Goal: Navigation & Orientation: Find specific page/section

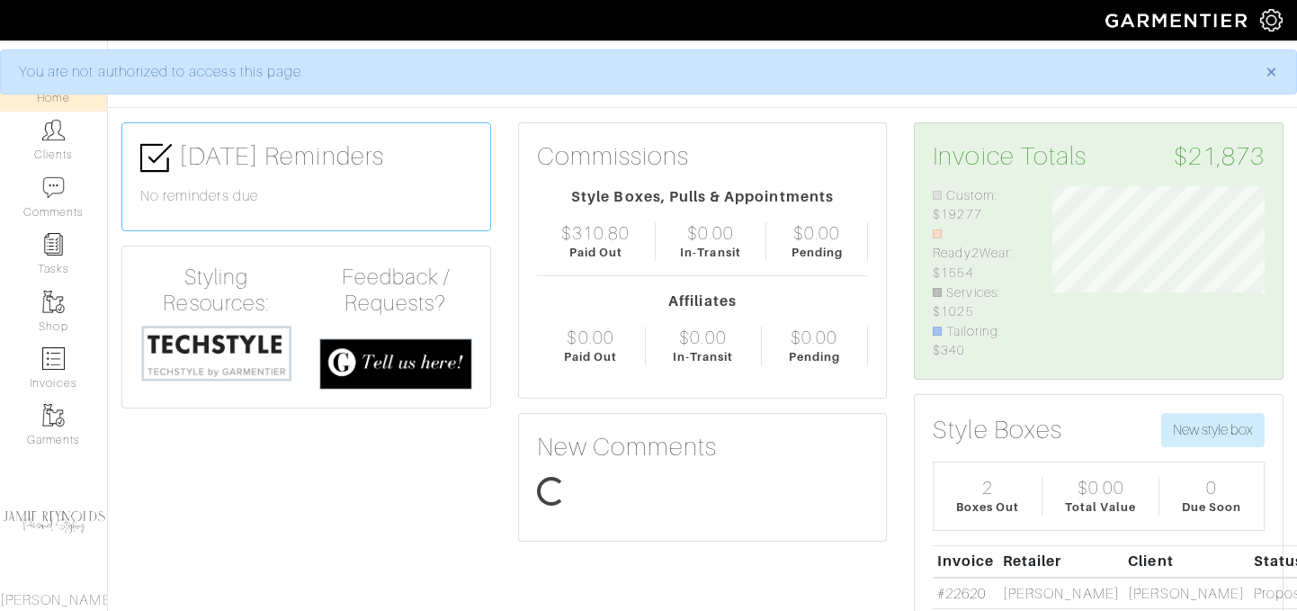
scroll to position [174, 238]
click at [51, 139] on img at bounding box center [53, 130] width 22 height 22
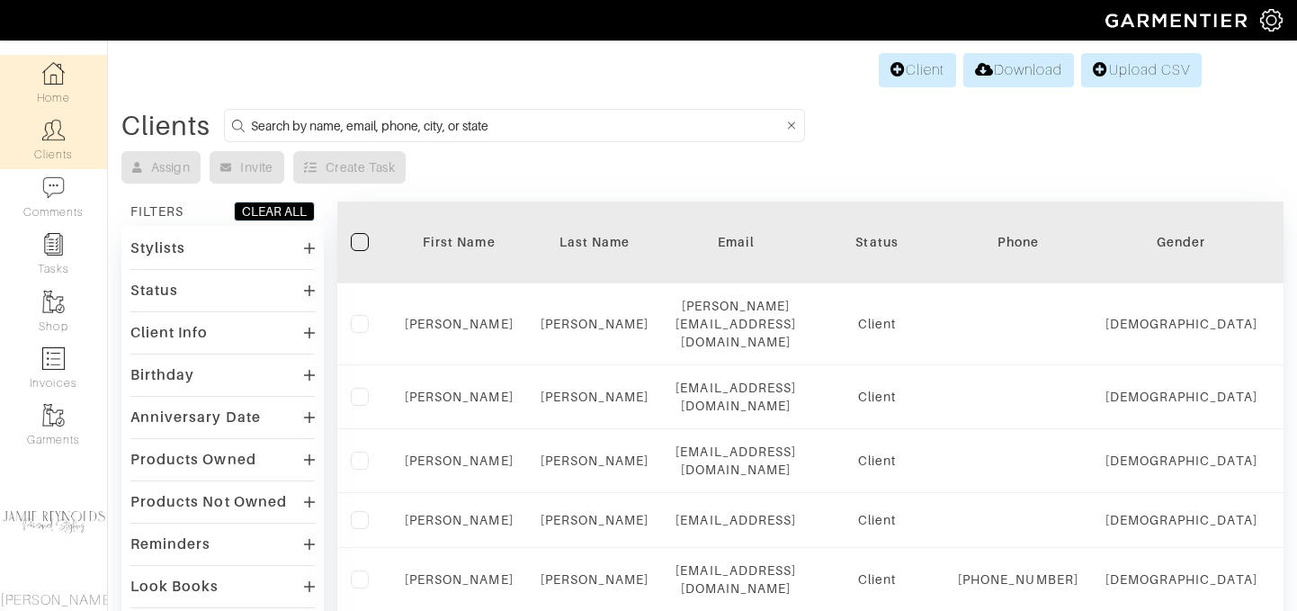
click at [42, 84] on img at bounding box center [53, 73] width 22 height 22
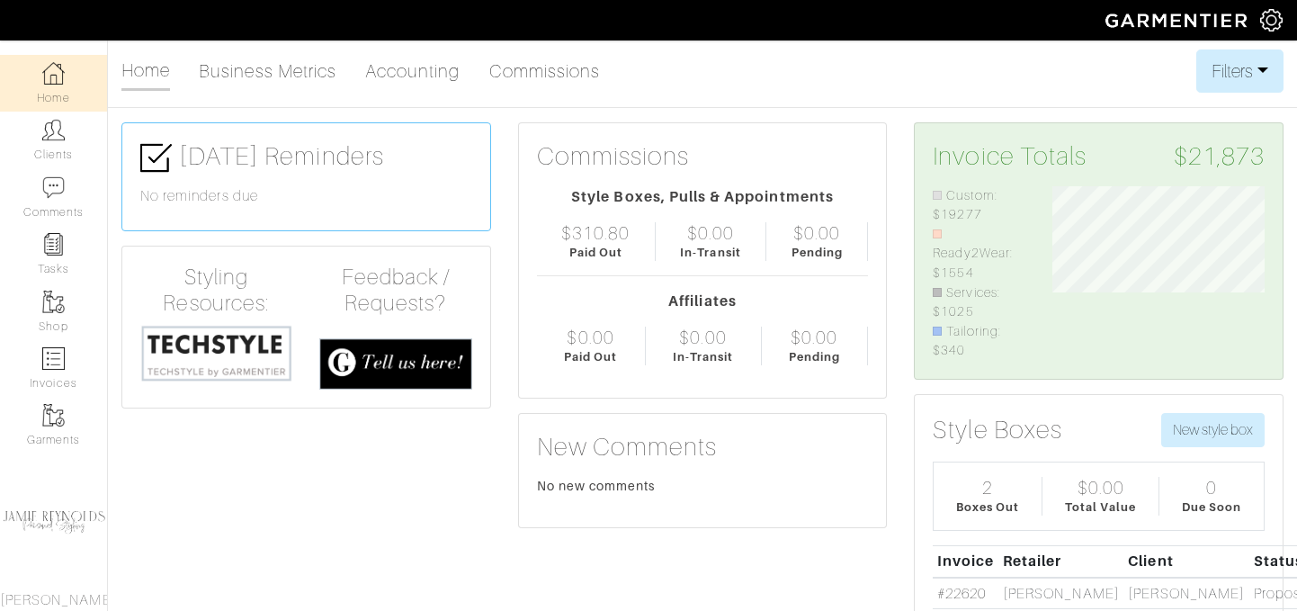
scroll to position [174, 238]
click at [209, 175] on div "Today's Reminders No reminders due" at bounding box center [306, 176] width 368 height 107
click at [276, 73] on link "Business Metrics" at bounding box center [268, 71] width 138 height 36
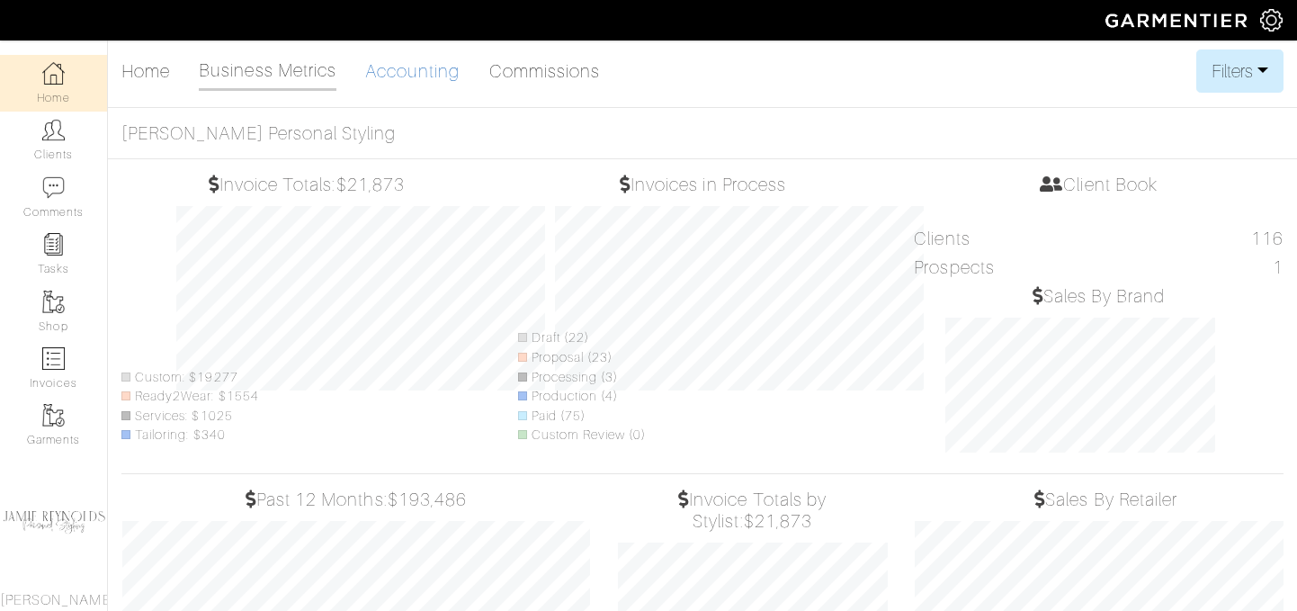
click at [419, 61] on link "Accounting" at bounding box center [412, 71] width 95 height 36
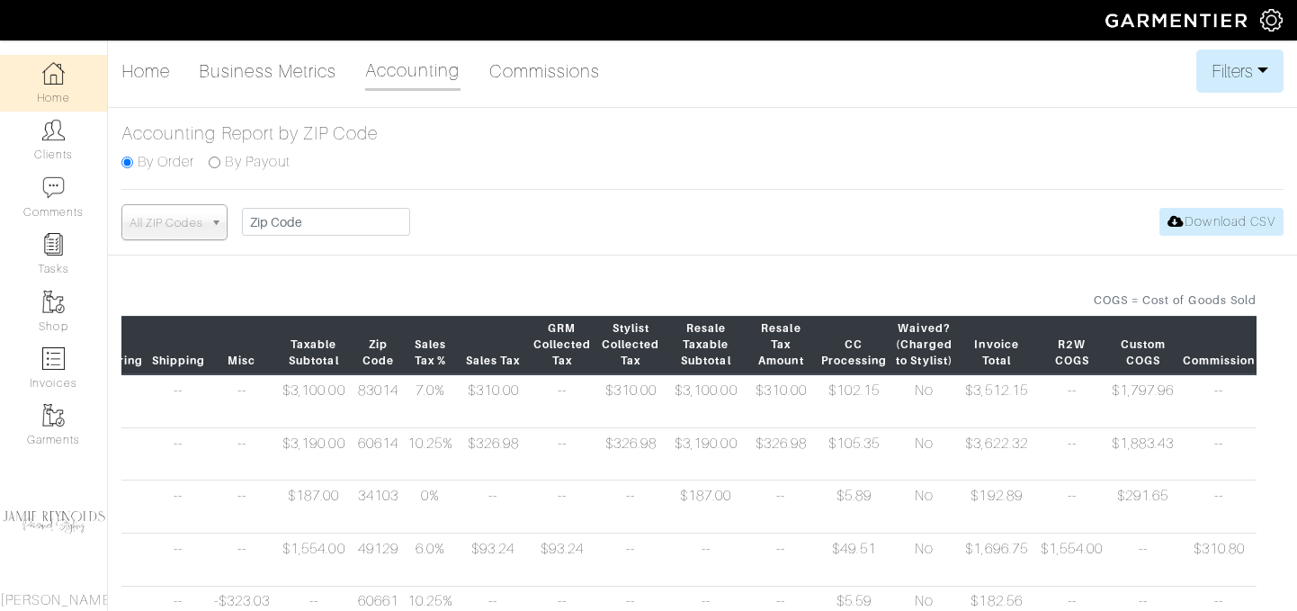
scroll to position [0, 890]
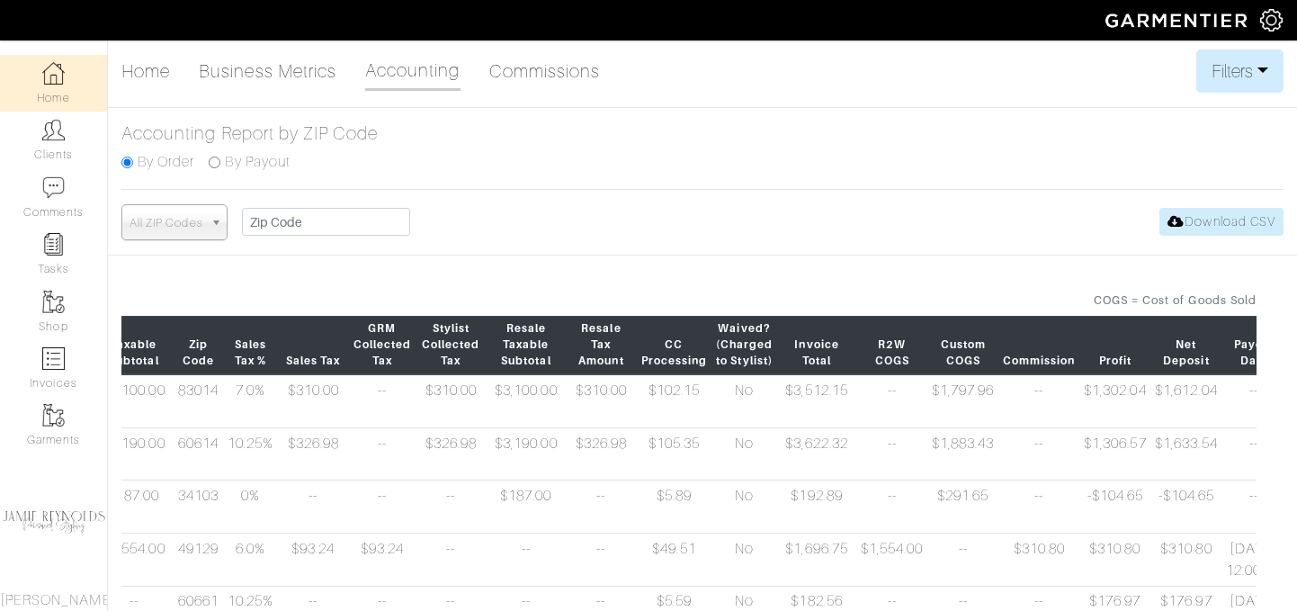
click at [1206, 205] on div "All ZIP Codes 60525 60516 60647 60618 60540 60093 60527 60555 90266 60558 60622…" at bounding box center [702, 222] width 1162 height 36
click at [1212, 222] on link "Download CSV" at bounding box center [1221, 222] width 124 height 28
click at [561, 71] on link "Commissions" at bounding box center [545, 71] width 112 height 36
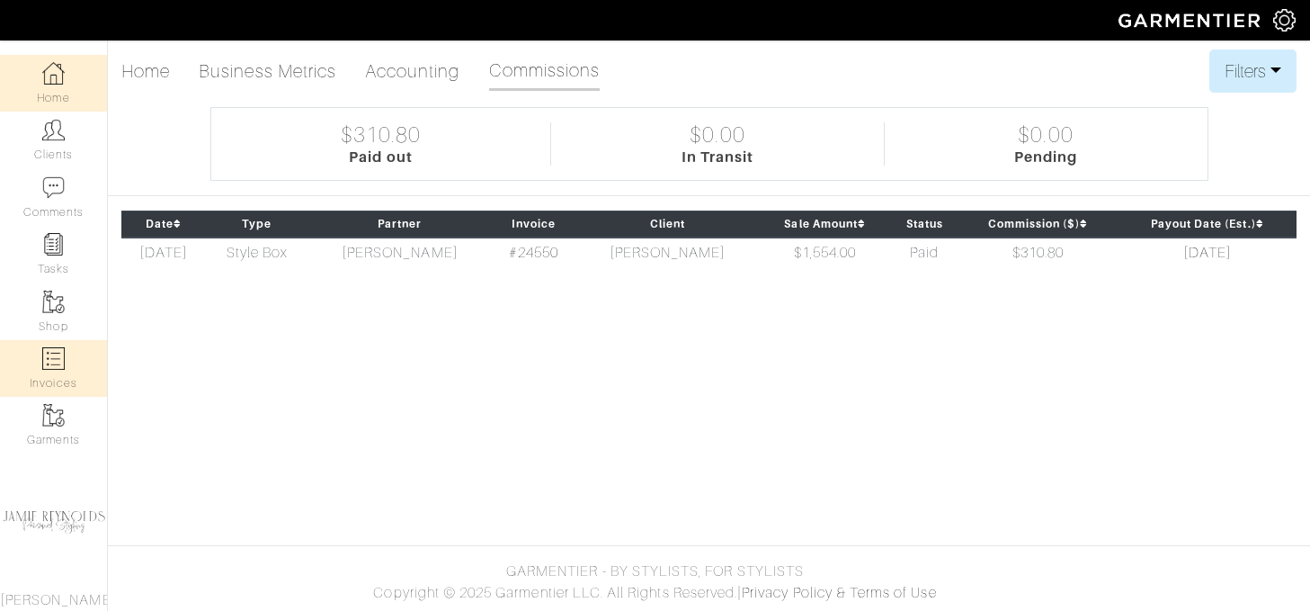
click at [44, 353] on img at bounding box center [53, 358] width 22 height 22
select select
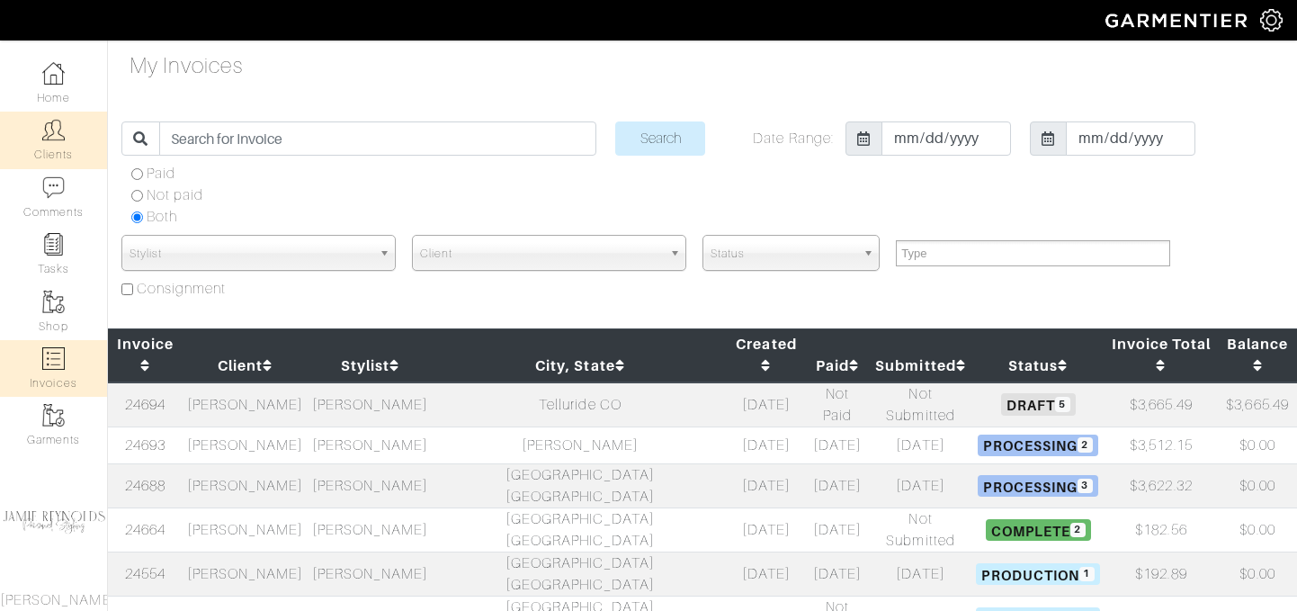
click at [48, 150] on link "Clients" at bounding box center [53, 140] width 107 height 57
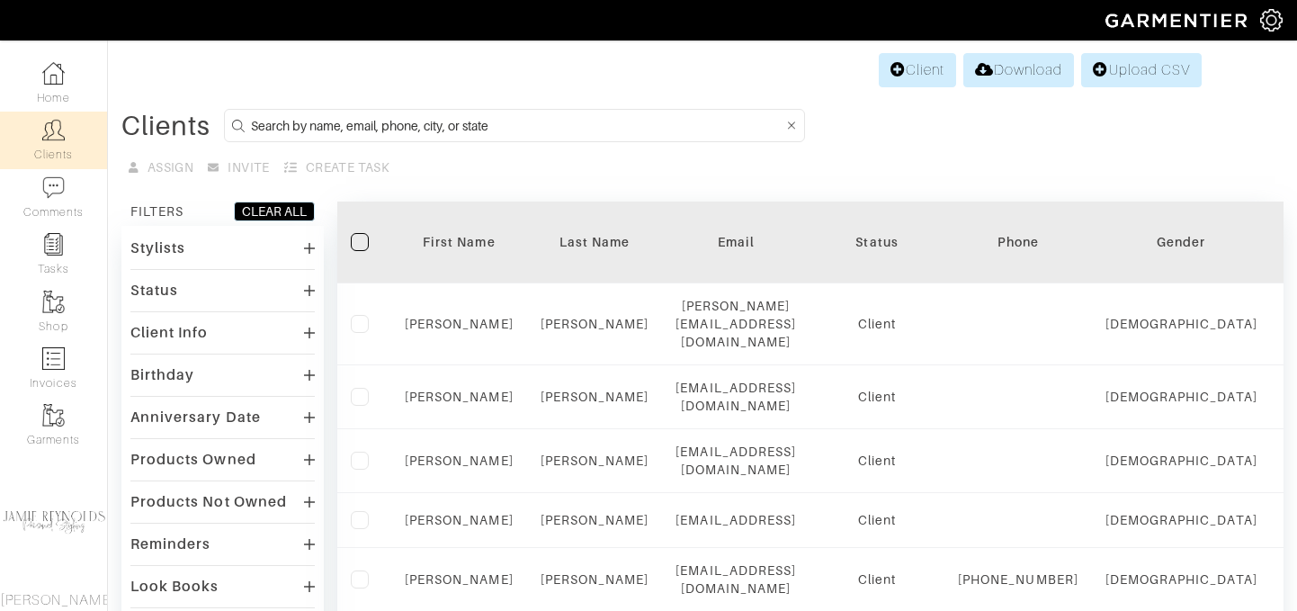
click at [379, 120] on input at bounding box center [517, 125] width 532 height 22
type input "steve"
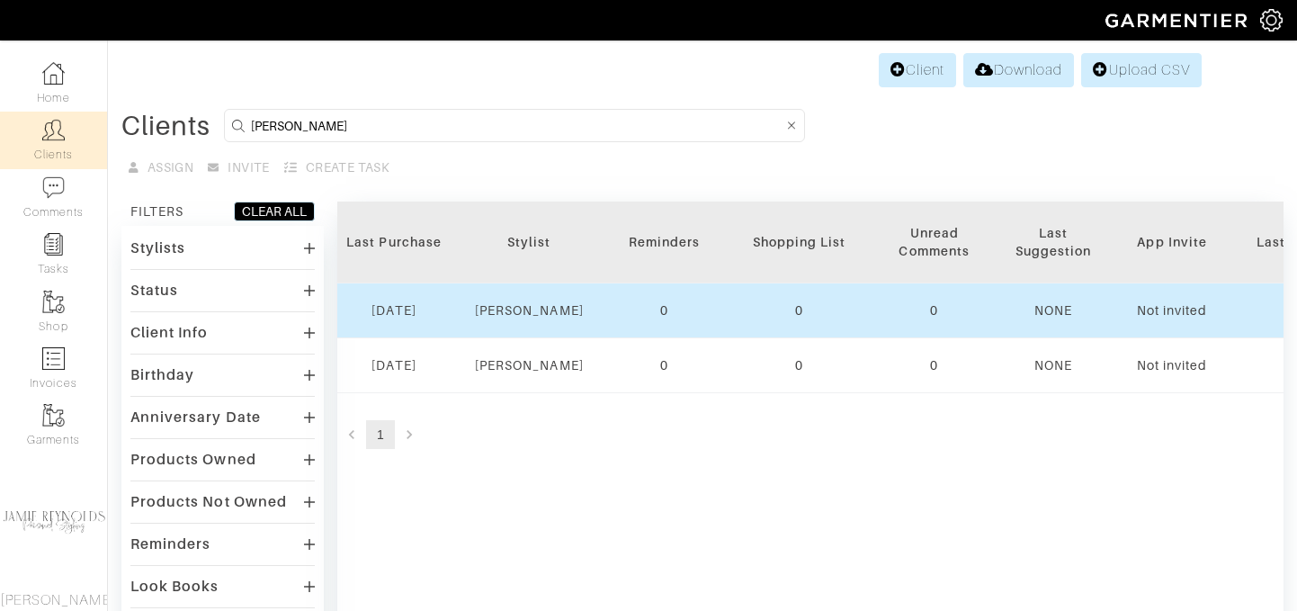
scroll to position [0, 1942]
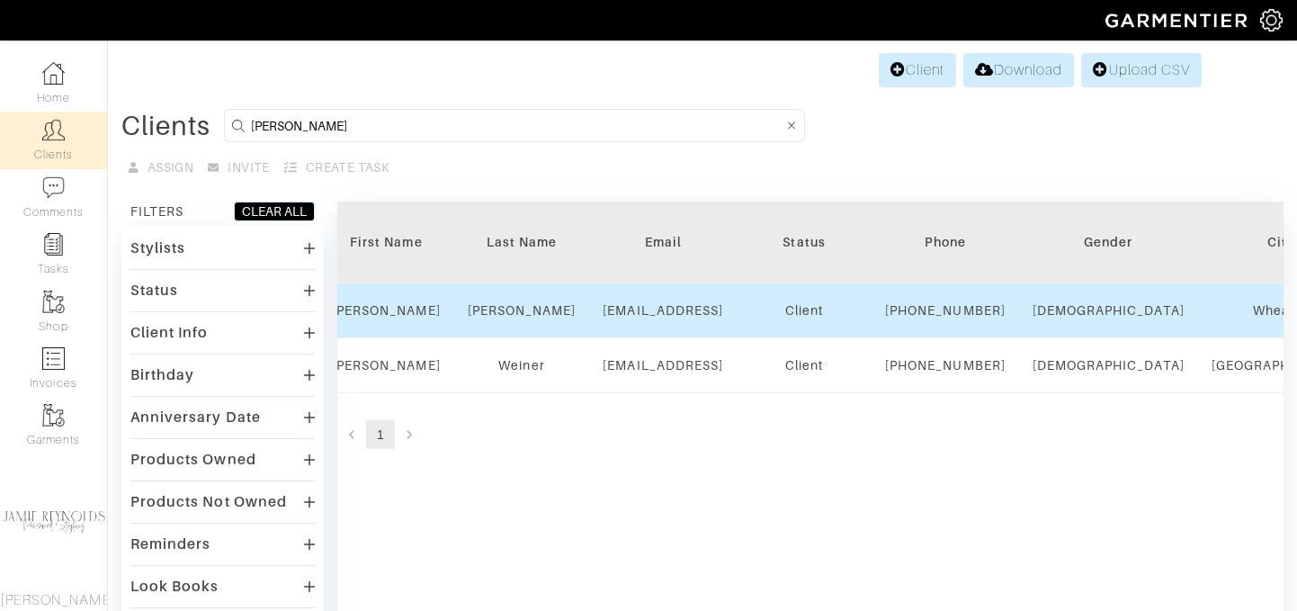
scroll to position [0, 0]
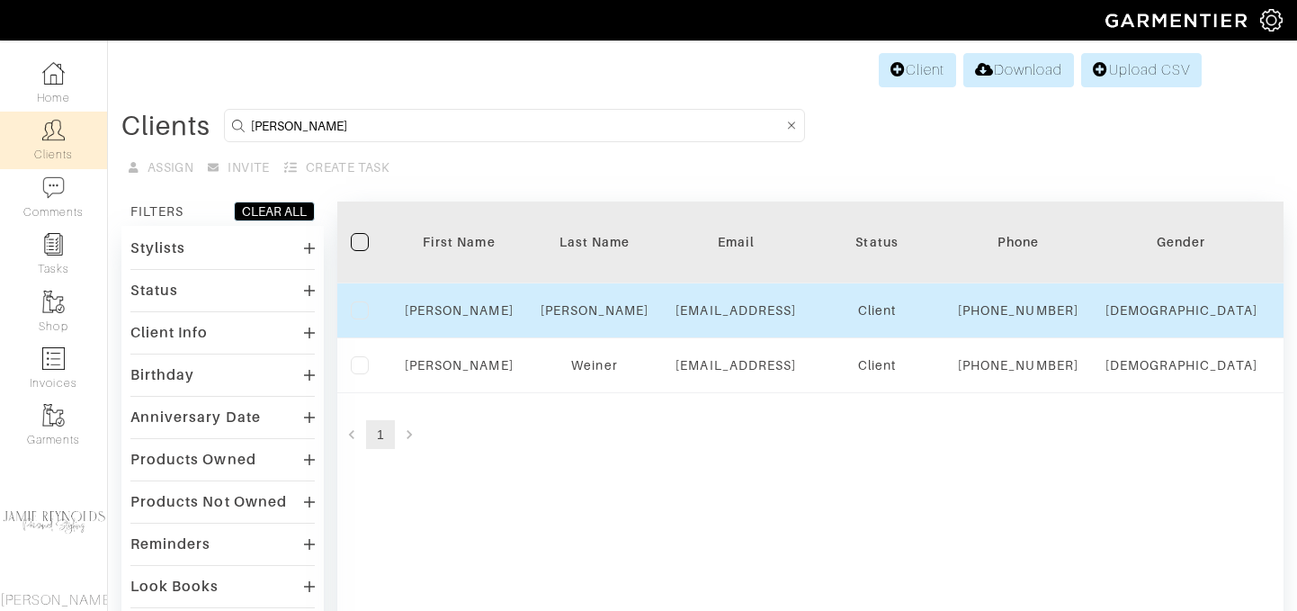
click at [462, 338] on td "Steve" at bounding box center [459, 310] width 136 height 55
click at [461, 317] on link "Steve" at bounding box center [459, 310] width 109 height 14
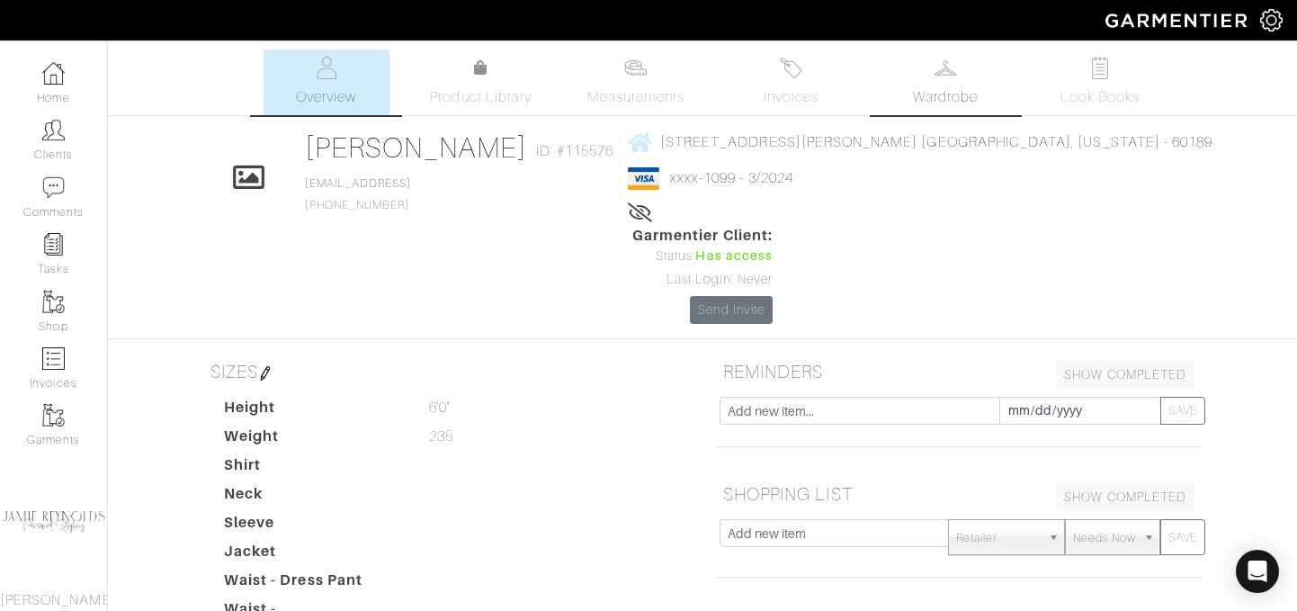
click at [935, 75] on img at bounding box center [945, 68] width 22 height 22
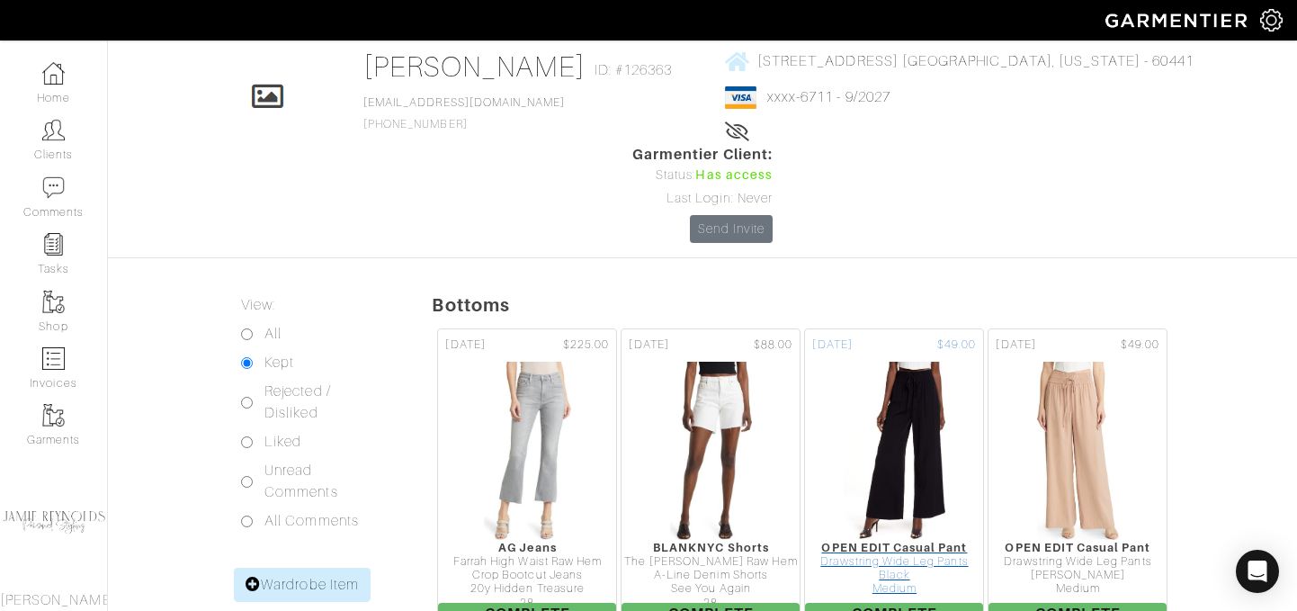
scroll to position [873, 0]
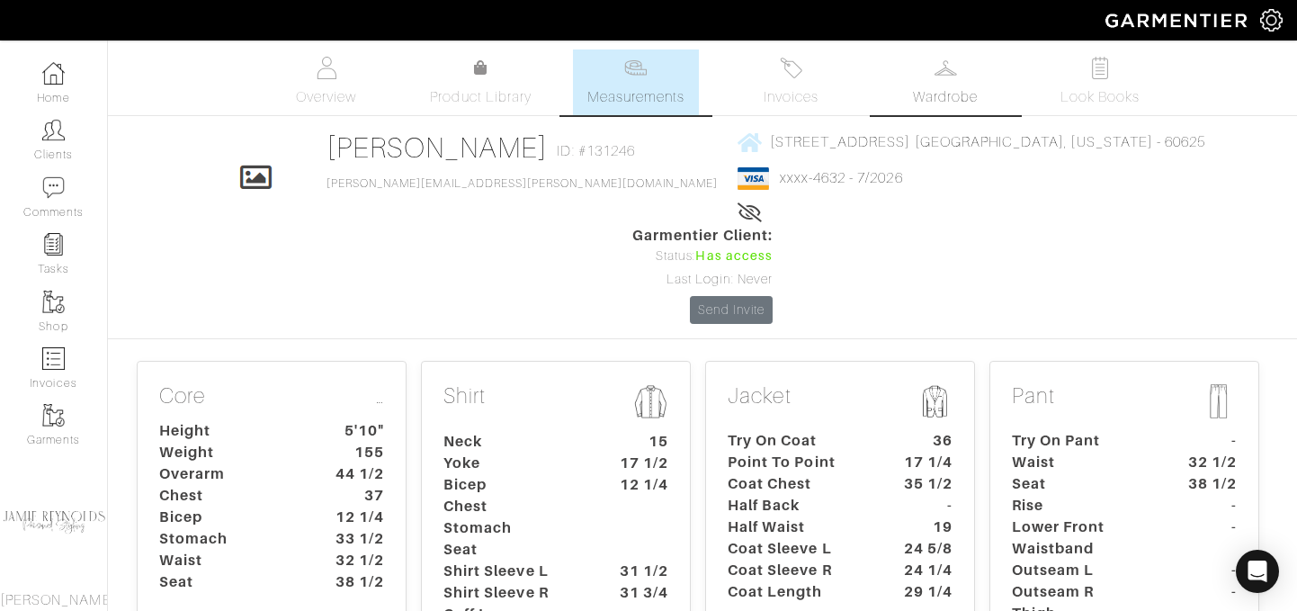
click at [956, 80] on link "Wardrobe" at bounding box center [945, 82] width 126 height 66
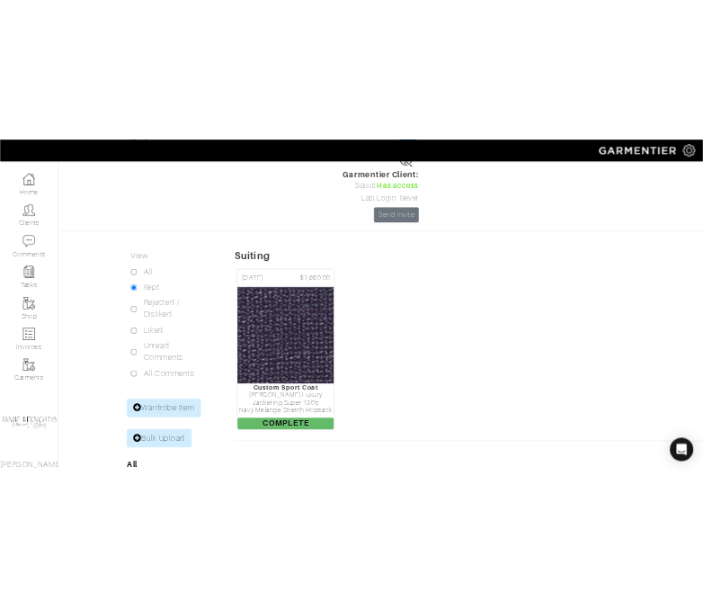
scroll to position [202, 0]
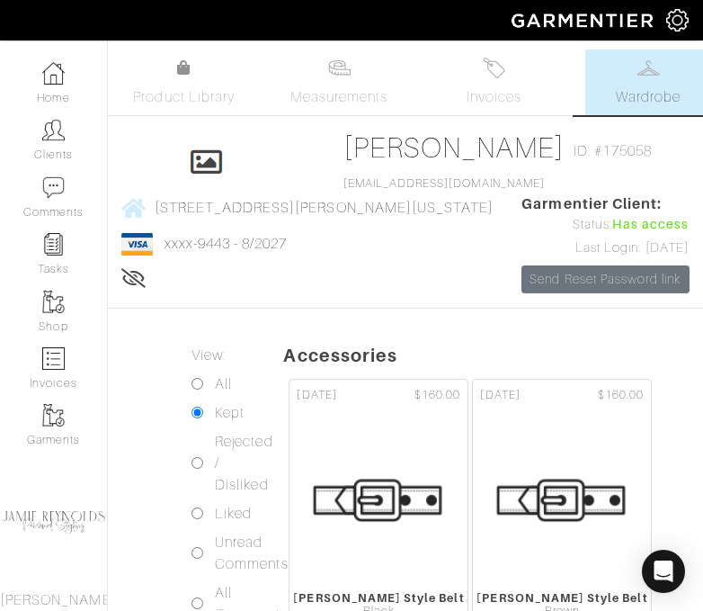
scroll to position [303, 0]
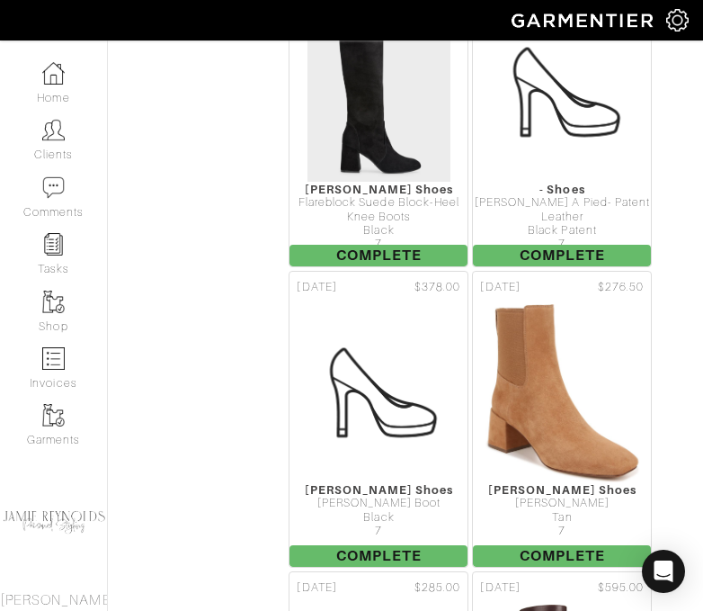
scroll to position [9390, 0]
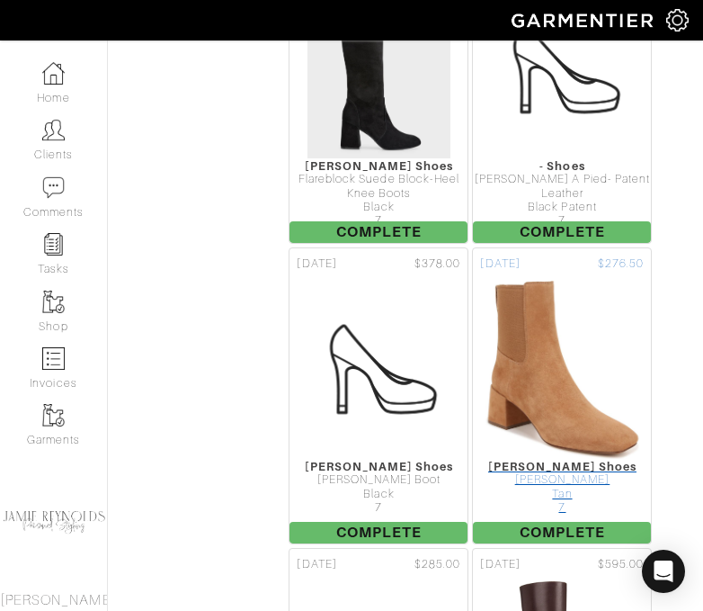
click at [559, 473] on div "[PERSON_NAME]" at bounding box center [562, 479] width 178 height 13
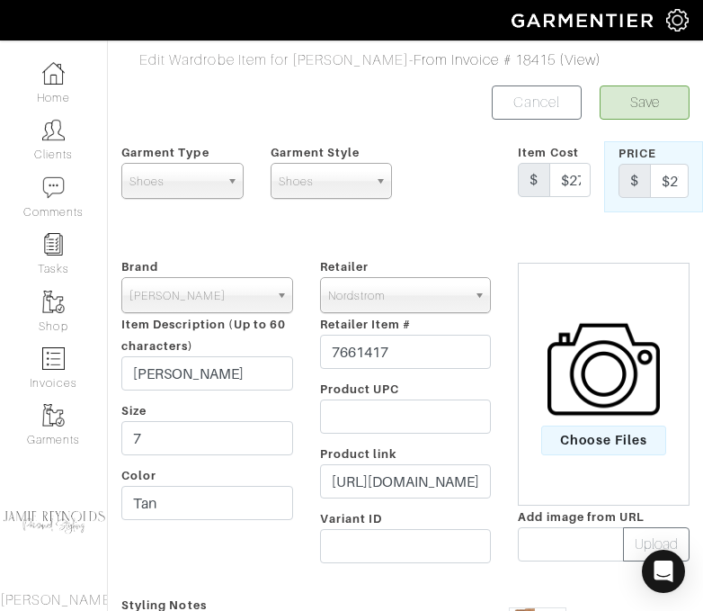
scroll to position [158, 0]
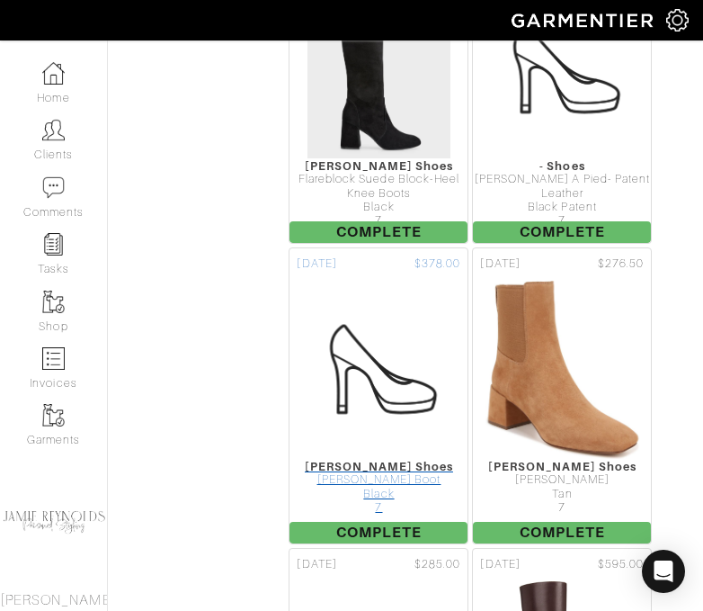
scroll to position [9423, 0]
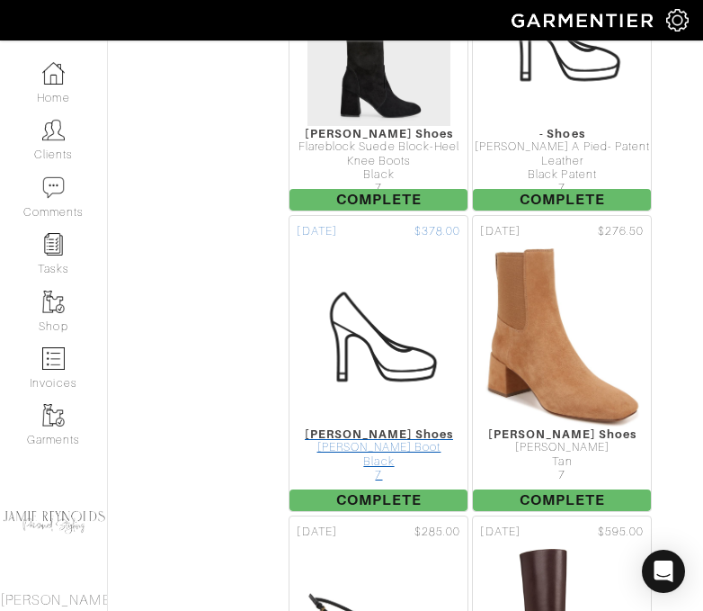
click at [362, 253] on img at bounding box center [379, 337] width 180 height 180
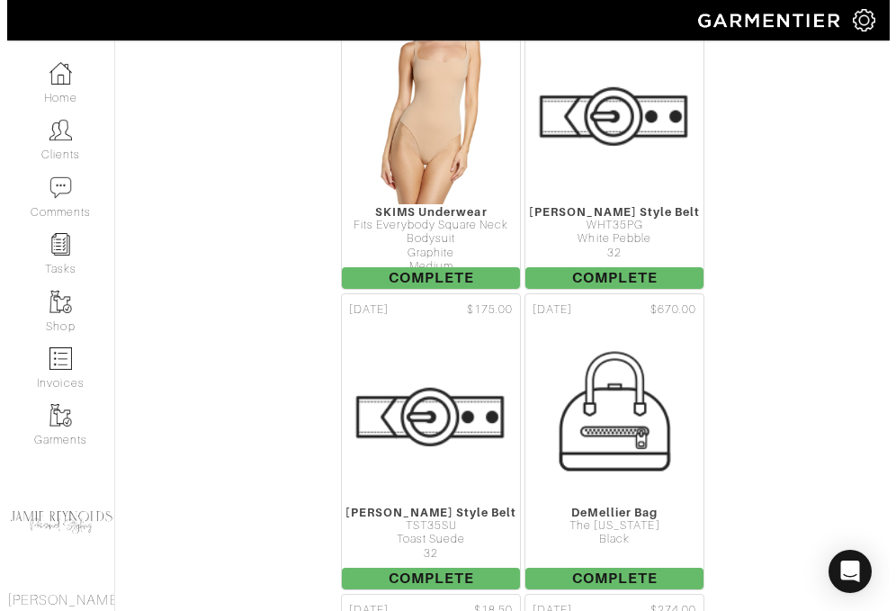
scroll to position [13294, 0]
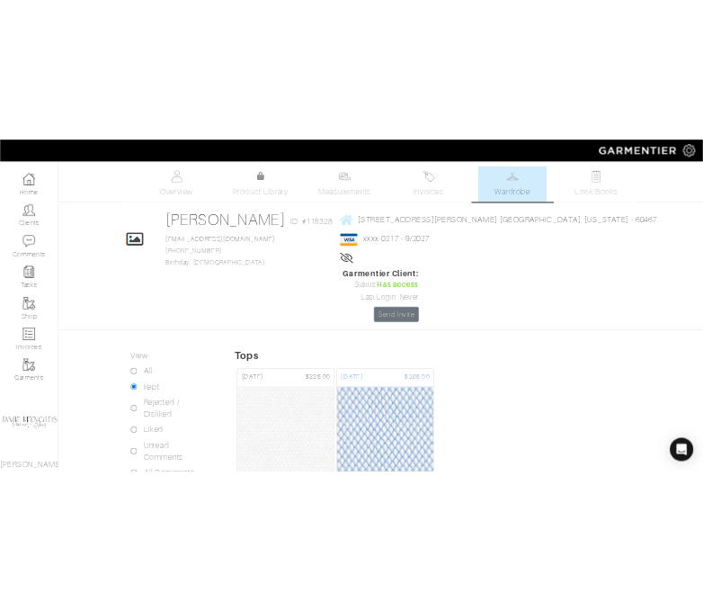
scroll to position [210, 0]
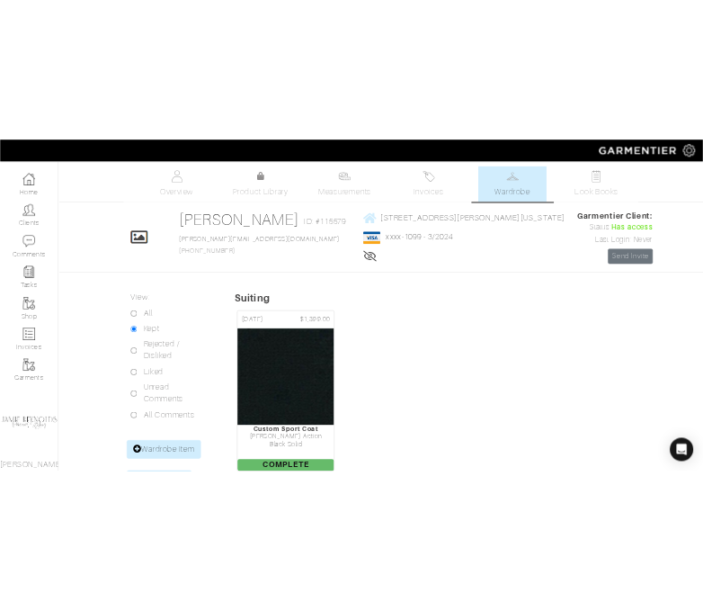
scroll to position [202, 0]
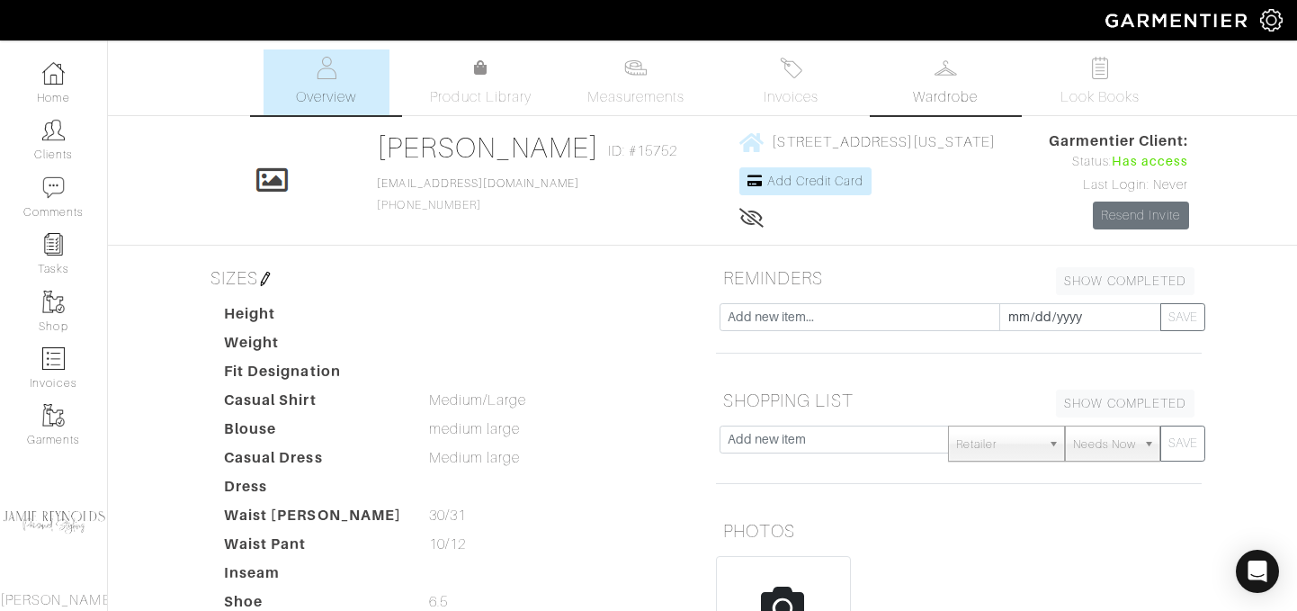
click at [954, 76] on img at bounding box center [945, 68] width 22 height 22
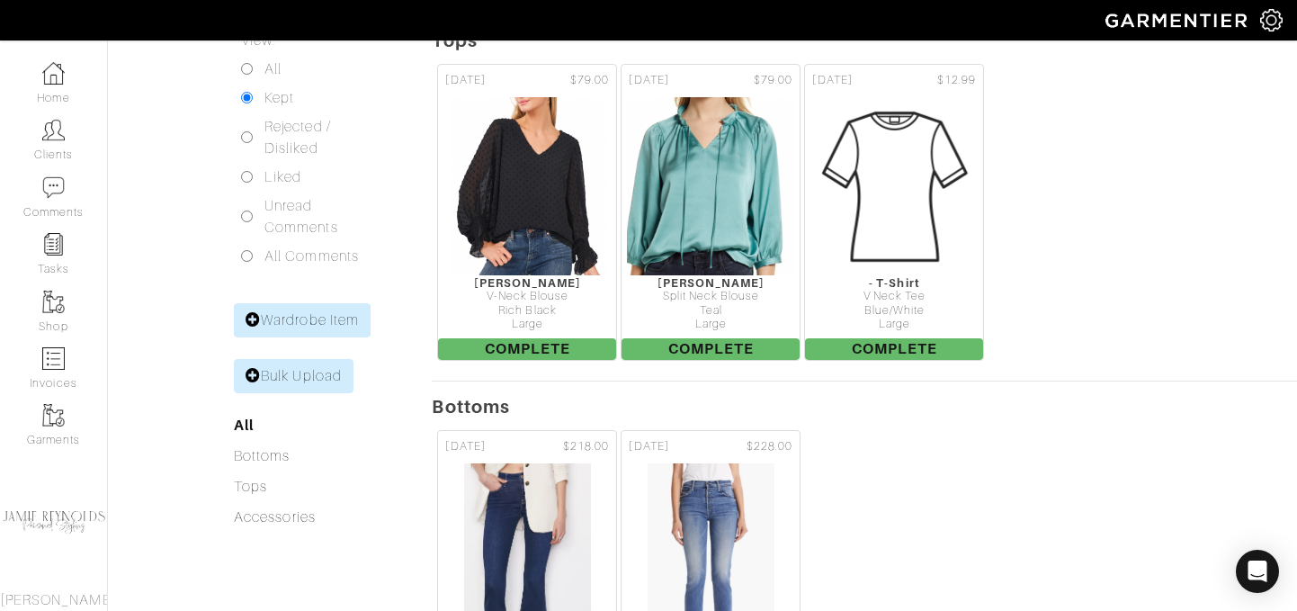
scroll to position [235, 0]
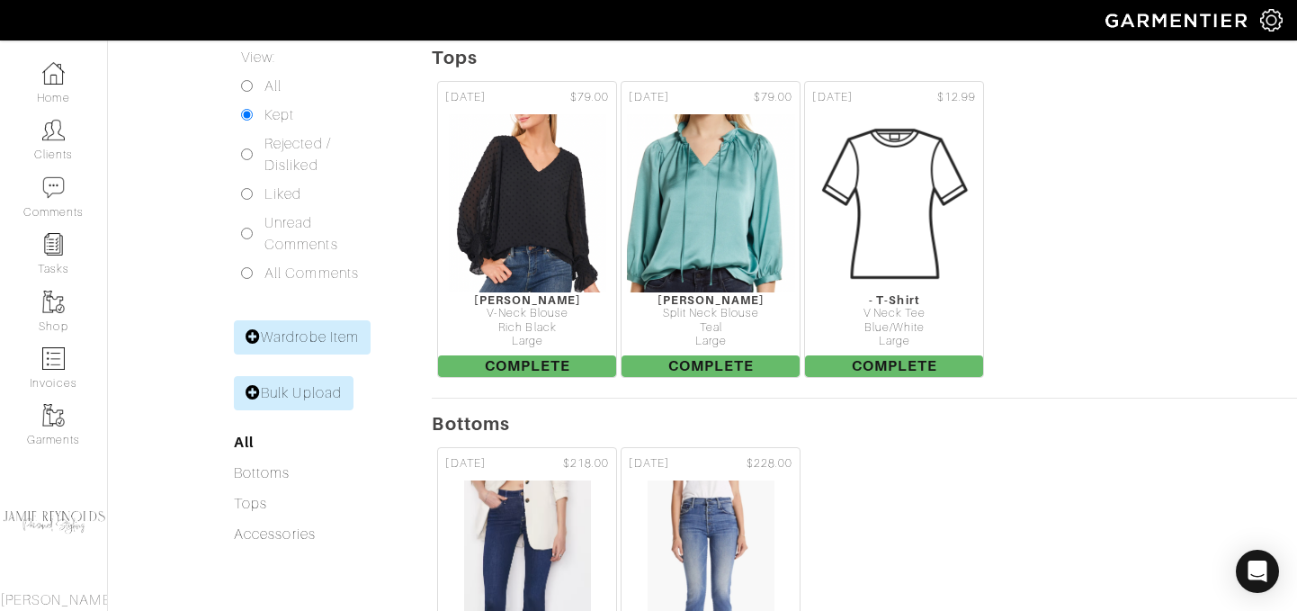
click at [934, 467] on div "04/11/22 $218.00 FRAME Jeans Frame Le Crop Mini Boot Dark Wash 29 Complete 04/1…" at bounding box center [864, 596] width 865 height 308
click at [1054, 175] on div "04/11/22 $79.00 VINCE CAMUTO Blouse V-Neck Blouse Rich Black Large Complete 04/…" at bounding box center [864, 230] width 865 height 308
click at [1162, 180] on div "04/11/22 $79.00 VINCE CAMUTO Blouse V-Neck Blouse Rich Black Large Complete 04/…" at bounding box center [864, 230] width 865 height 308
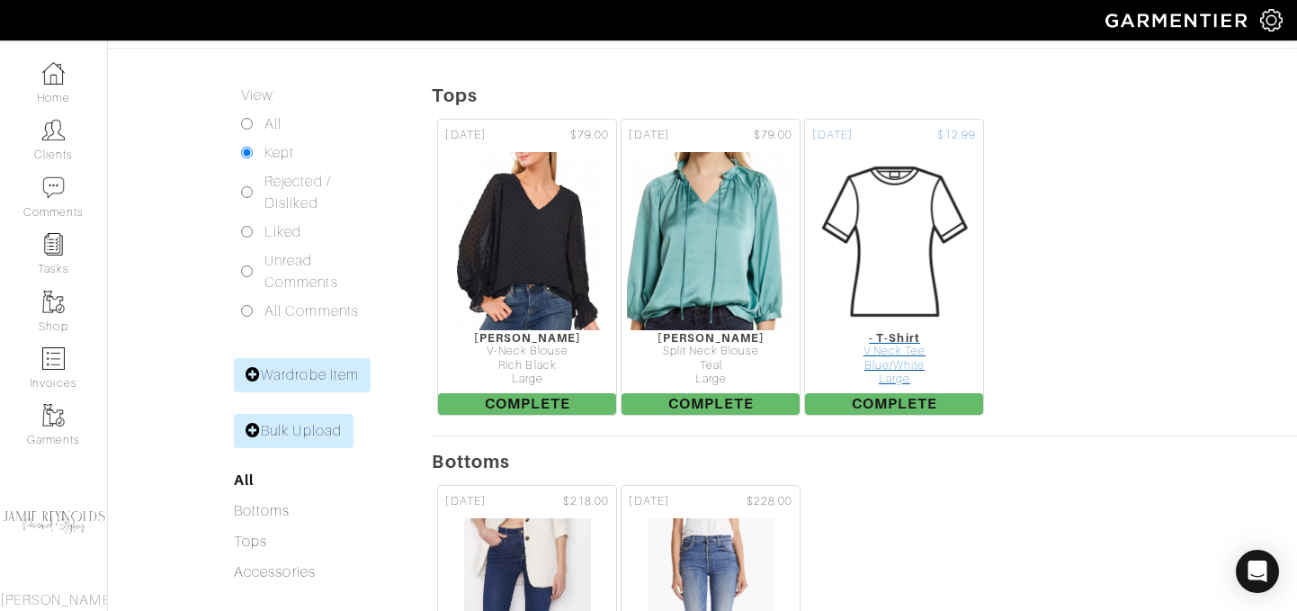
scroll to position [193, 0]
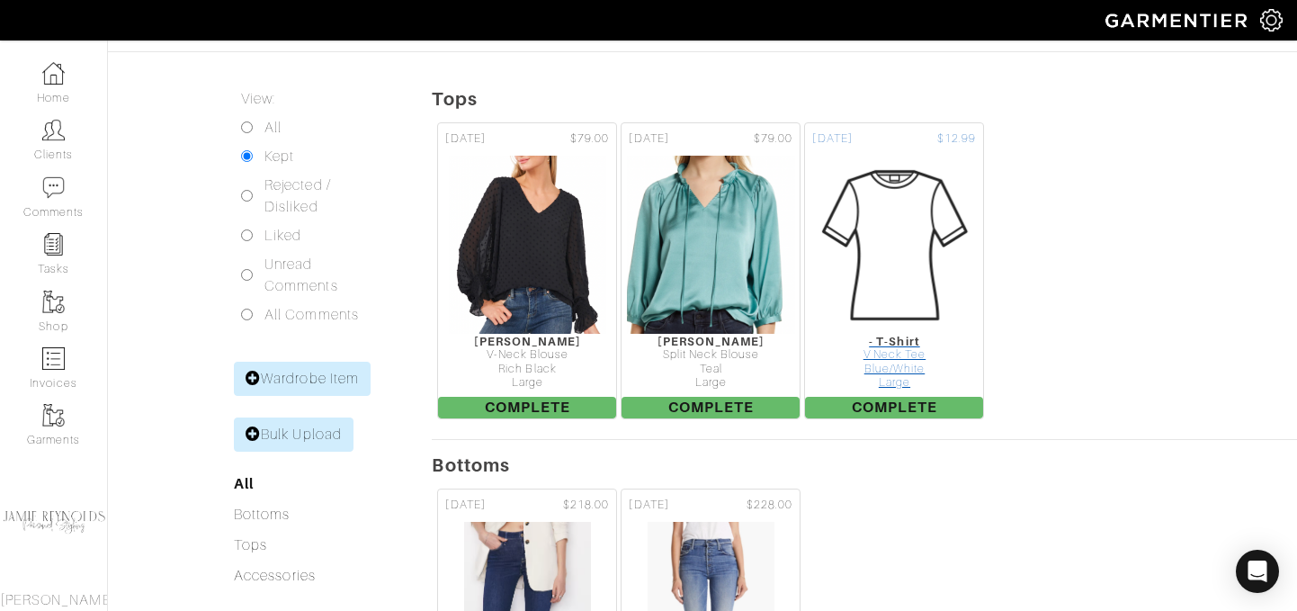
click at [895, 257] on img at bounding box center [894, 245] width 180 height 180
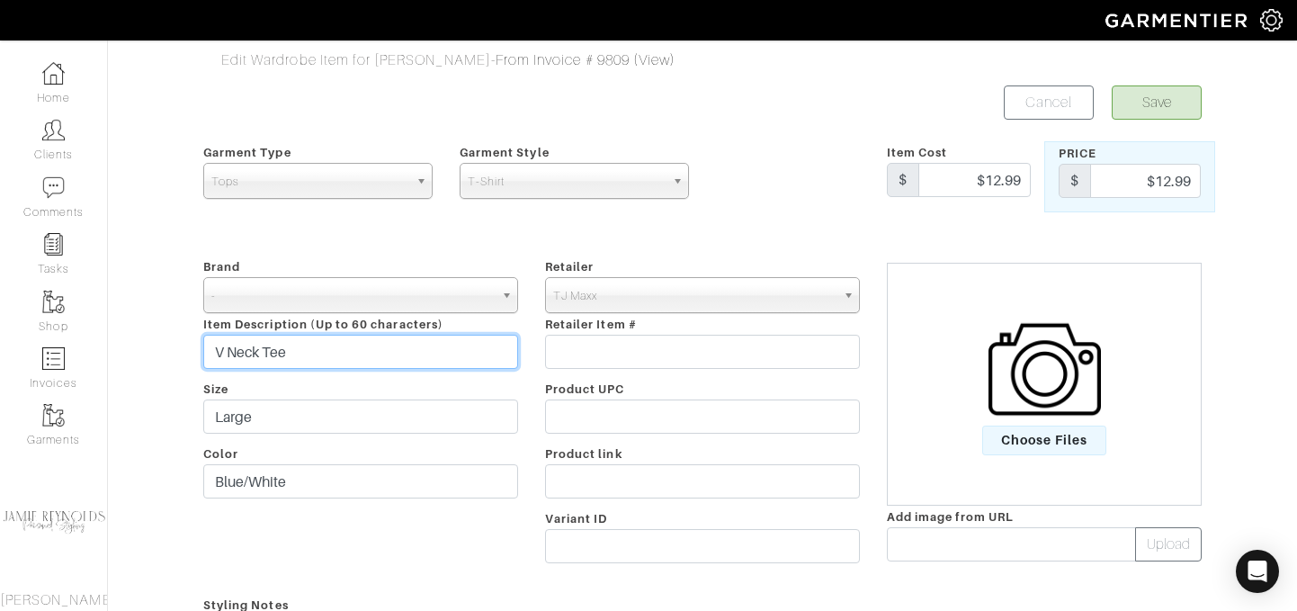
click at [354, 356] on input "V Neck Tee" at bounding box center [360, 352] width 315 height 34
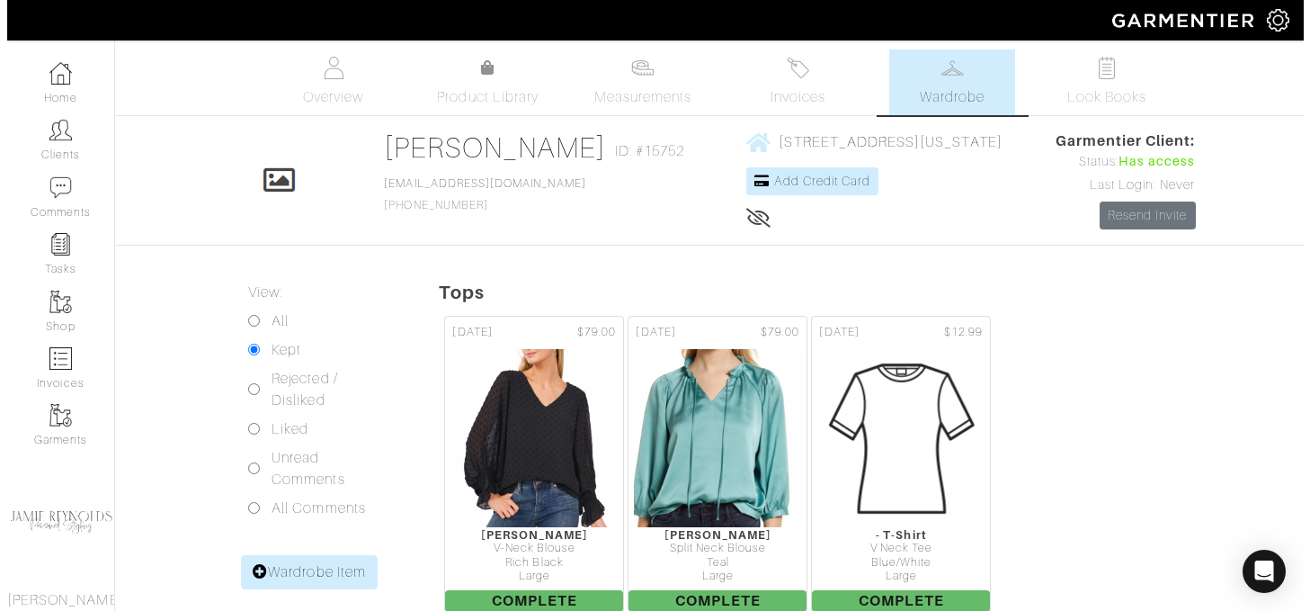
scroll to position [193, 0]
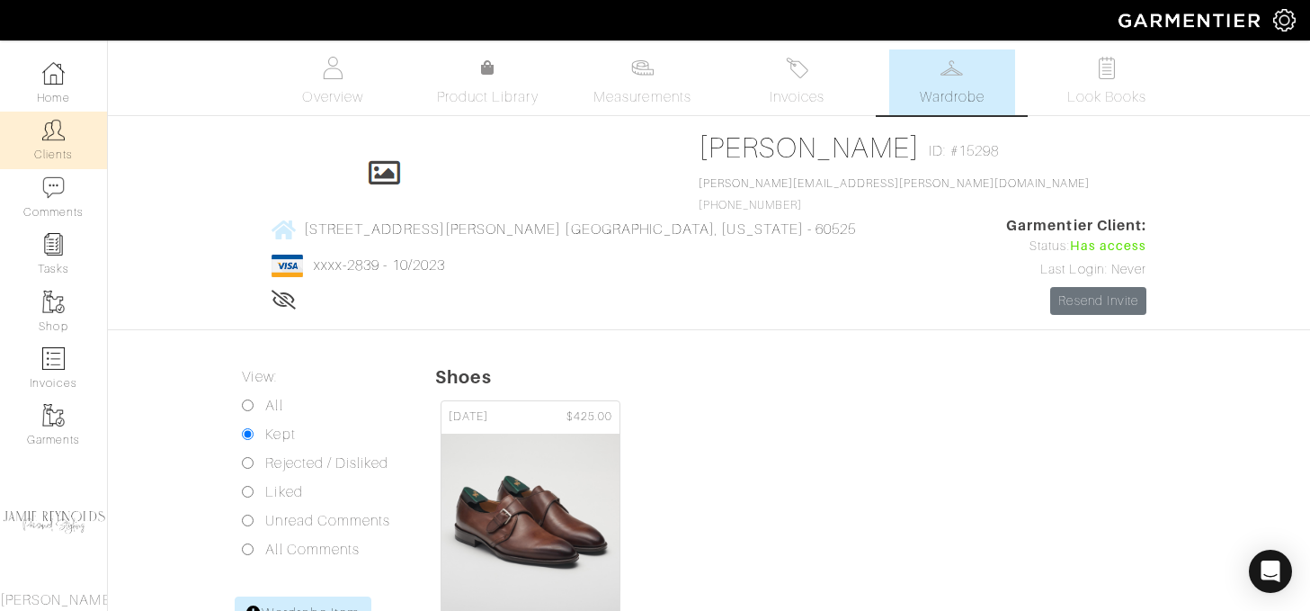
click at [49, 147] on link "Clients" at bounding box center [53, 140] width 107 height 57
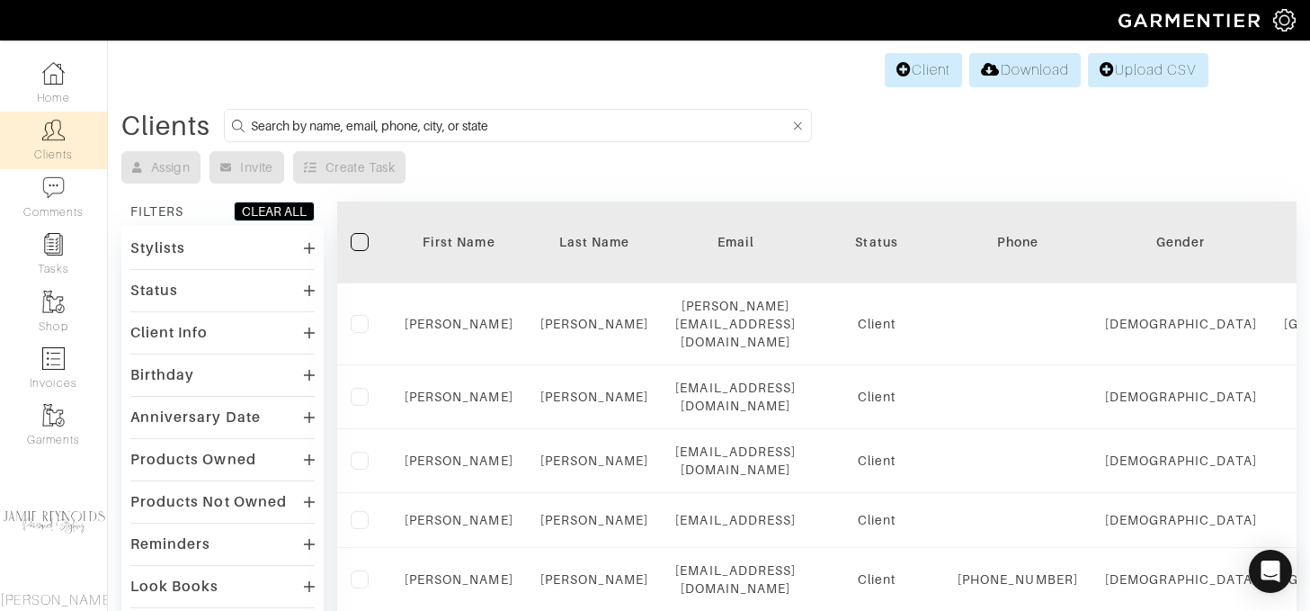
click at [399, 125] on input at bounding box center [520, 125] width 539 height 22
type input "[PERSON_NAME]"
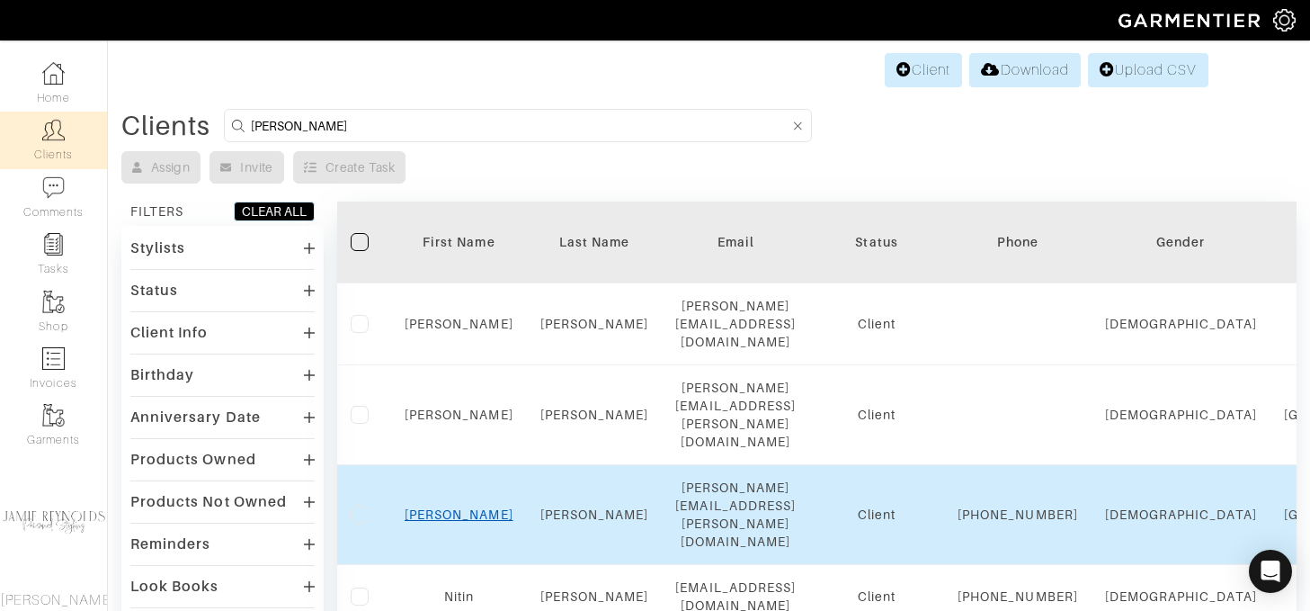
click at [460, 507] on link "Jamie" at bounding box center [459, 514] width 109 height 14
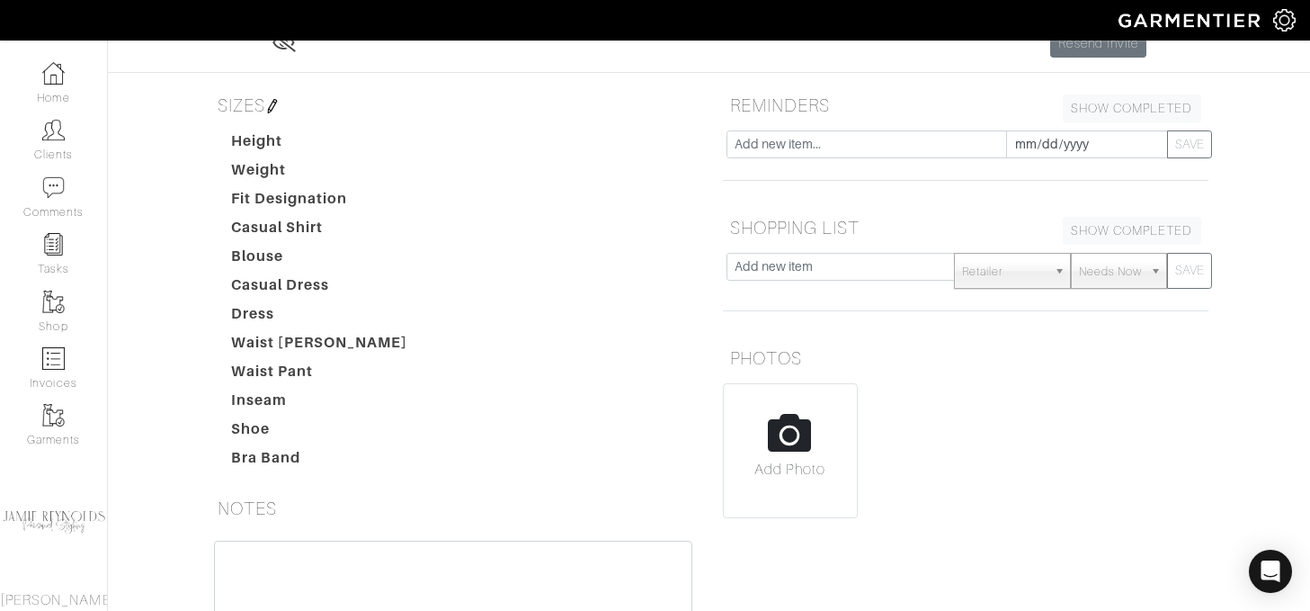
click at [957, 165] on div at bounding box center [966, 172] width 486 height 15
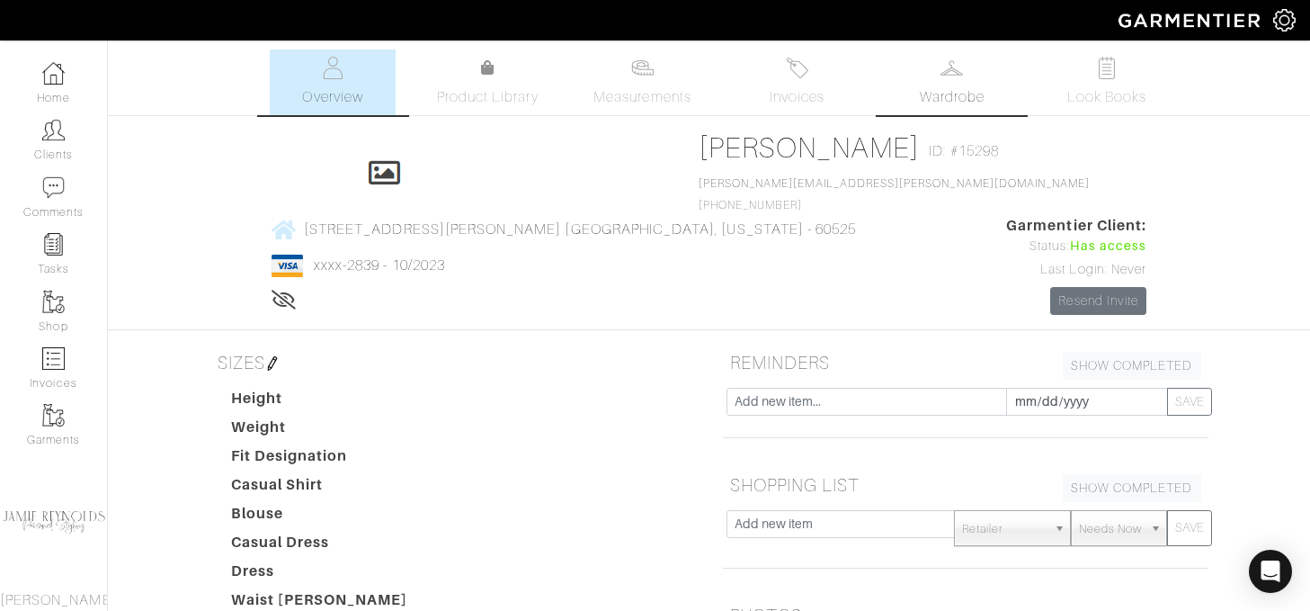
click at [948, 88] on span "Wardrobe" at bounding box center [952, 97] width 65 height 22
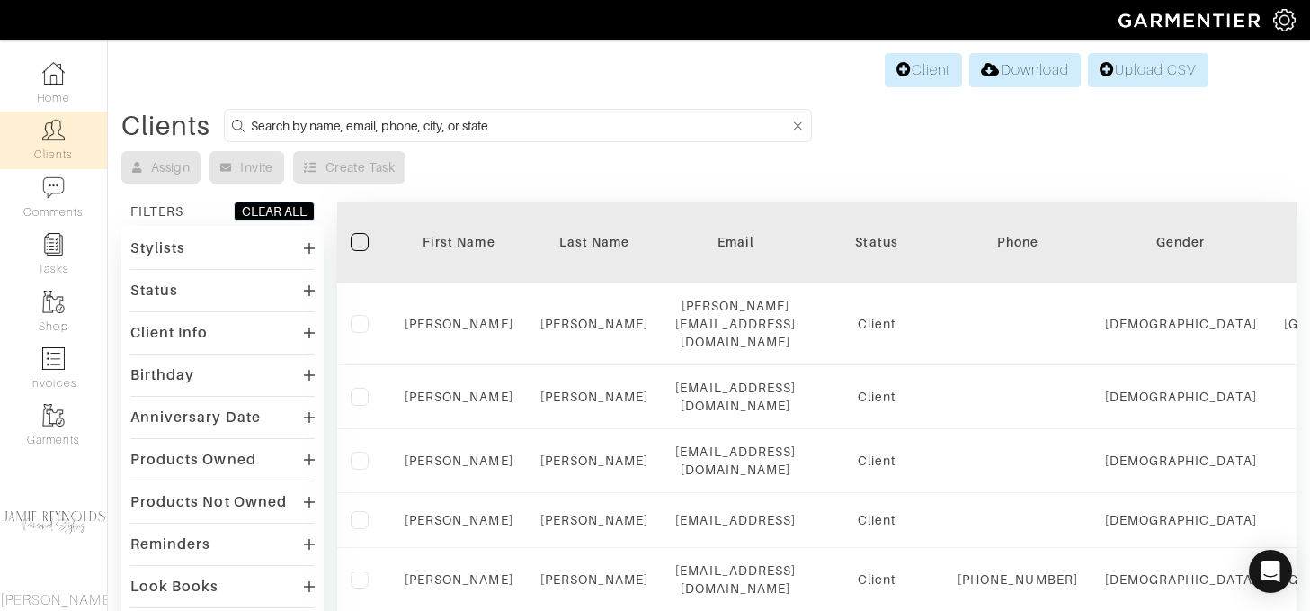
click at [362, 121] on input at bounding box center [520, 125] width 539 height 22
type input "jamie"
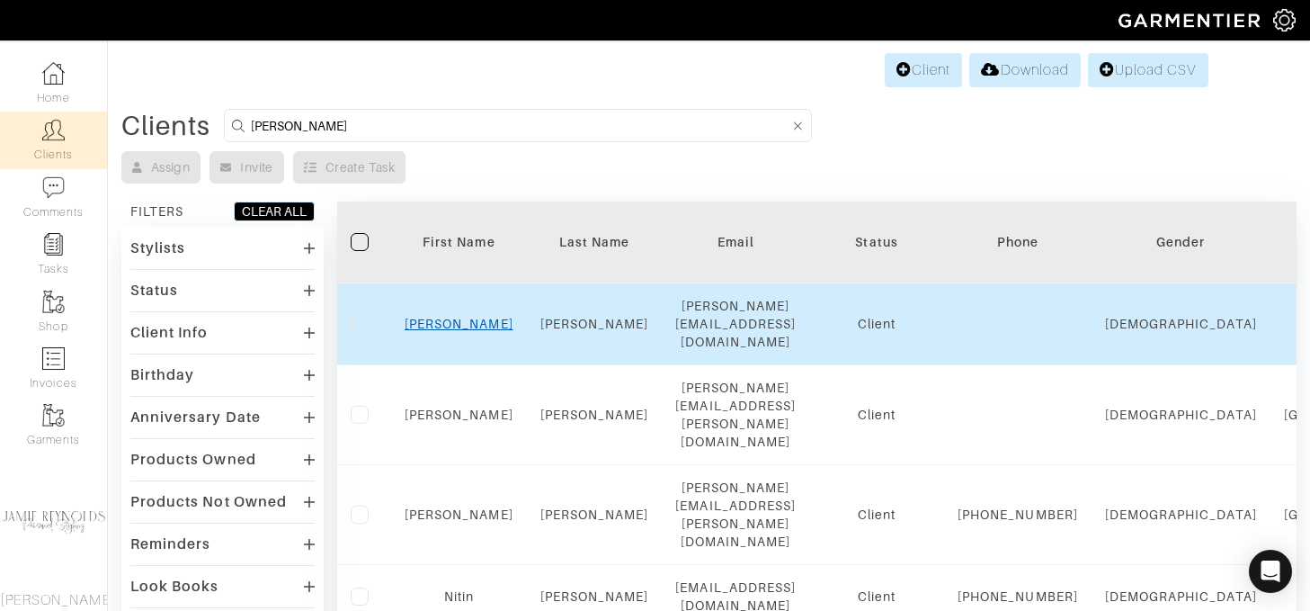
click at [465, 317] on link "Jamie" at bounding box center [459, 324] width 109 height 14
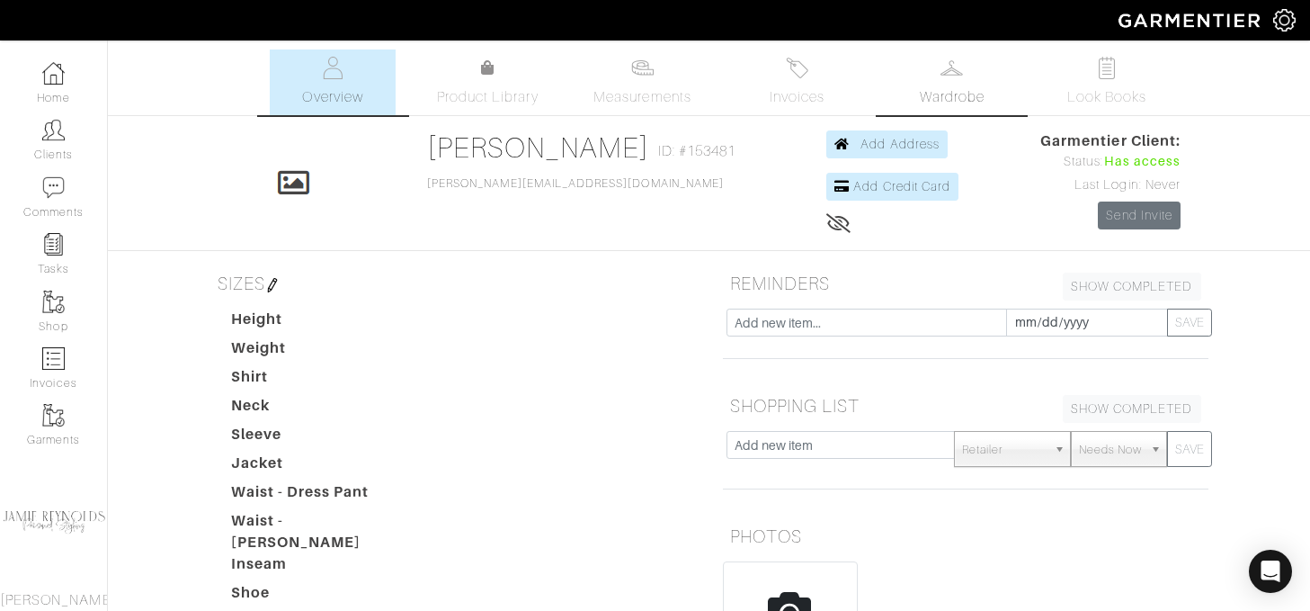
click at [964, 64] on link "Wardrobe" at bounding box center [952, 82] width 126 height 66
